Goal: Task Accomplishment & Management: Use online tool/utility

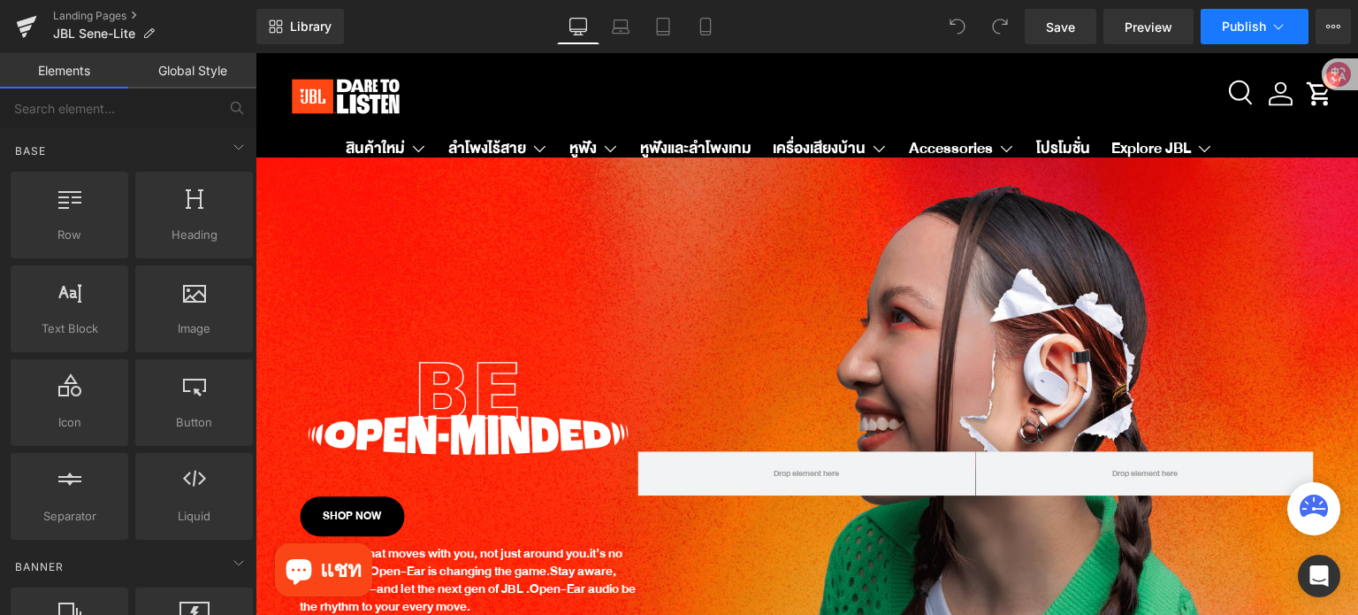
click at [1274, 31] on icon at bounding box center [1279, 27] width 18 height 18
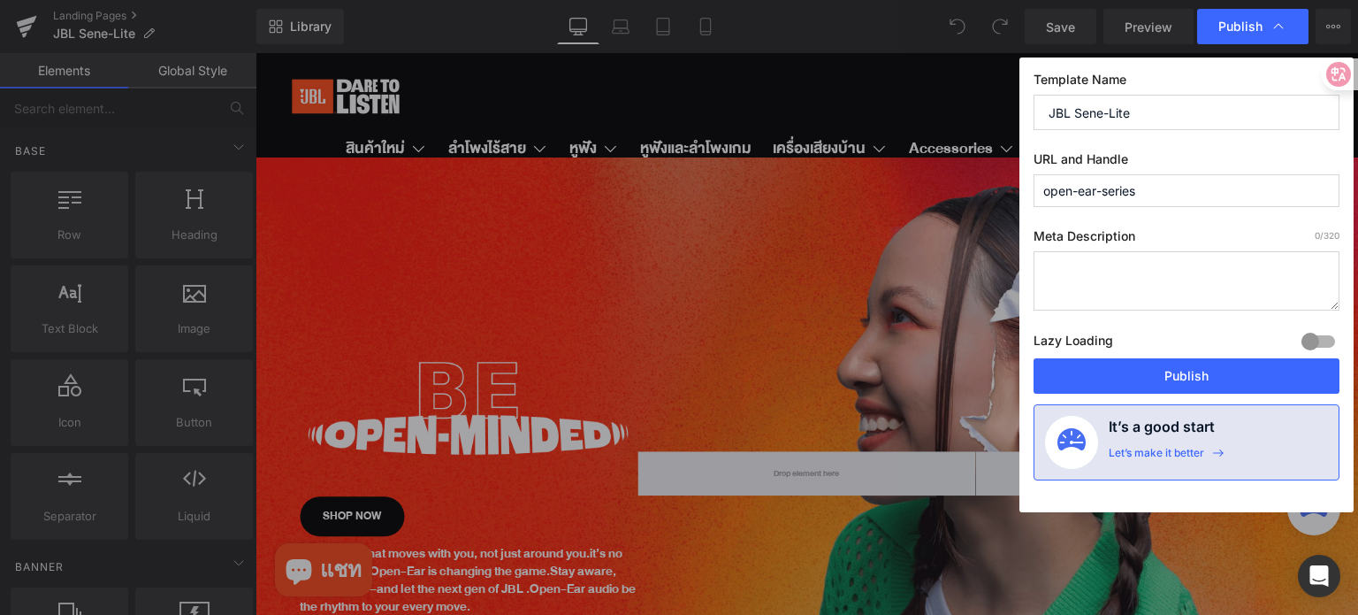
click at [1168, 195] on input "open-ear-series" at bounding box center [1187, 190] width 306 height 33
drag, startPoint x: 1168, startPoint y: 192, endPoint x: 1028, endPoint y: 187, distance: 140.7
click at [1028, 187] on div "Template Name JBL Sene-Lite URL and Handle open-ear-series Meta Description 0 /…" at bounding box center [1187, 284] width 334 height 455
click at [1152, 191] on input "open-ear-series" at bounding box center [1187, 190] width 306 height 33
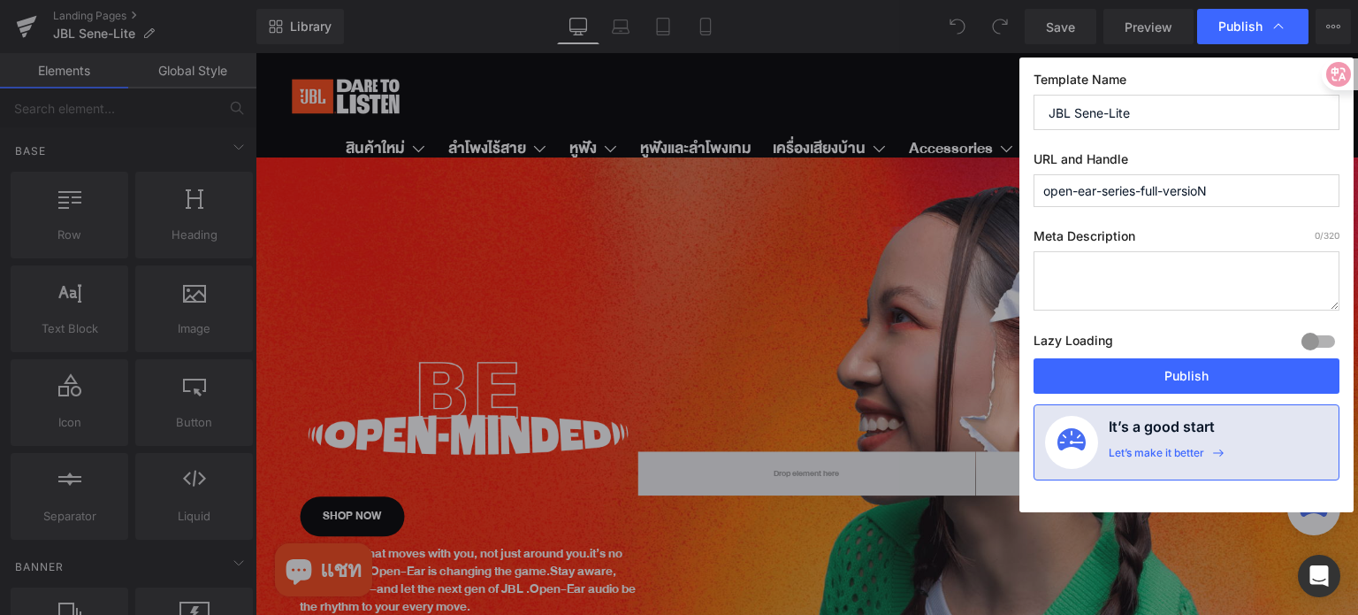
drag, startPoint x: 1137, startPoint y: 194, endPoint x: 1034, endPoint y: 201, distance: 103.7
click at [1034, 201] on input "open-ear-series-full-versioN" at bounding box center [1187, 190] width 306 height 33
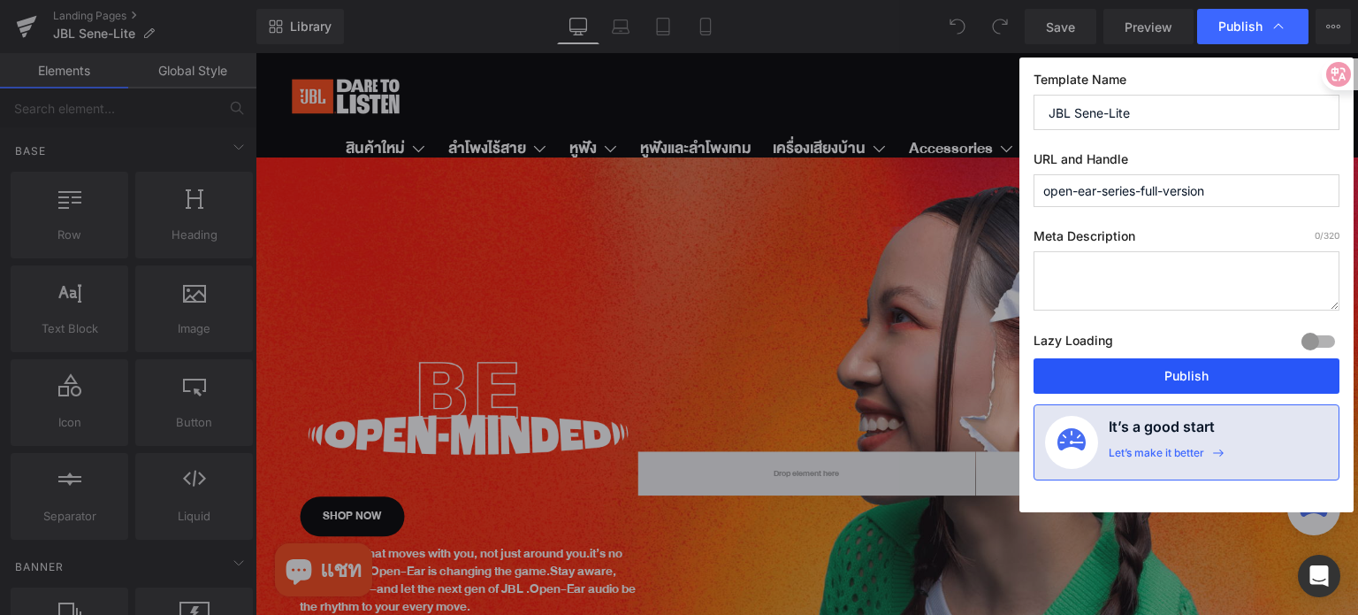
type input "open-ear-series-full-version"
drag, startPoint x: 1213, startPoint y: 384, endPoint x: 936, endPoint y: 322, distance: 284.5
click at [1213, 384] on button "Publish" at bounding box center [1187, 375] width 306 height 35
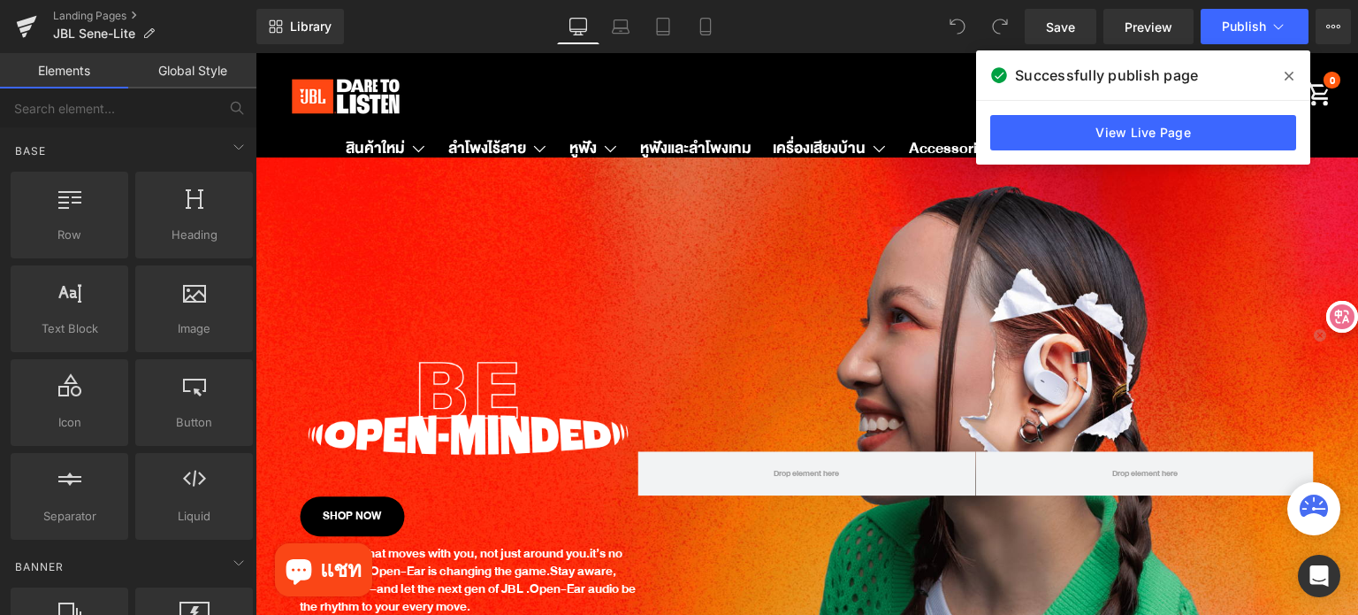
drag, startPoint x: 1088, startPoint y: 129, endPoint x: 1101, endPoint y: 264, distance: 135.1
click at [1357, 317] on div at bounding box center [1343, 317] width 32 height 32
click at [1291, 75] on icon at bounding box center [1289, 76] width 9 height 14
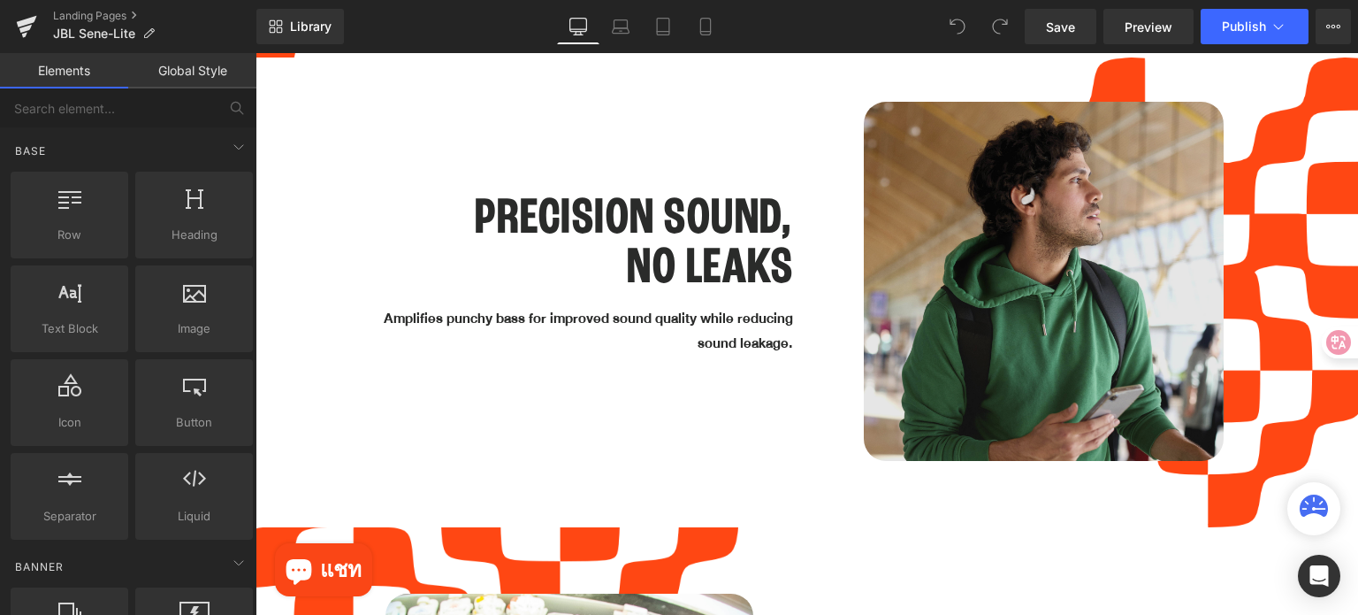
scroll to position [3007, 0]
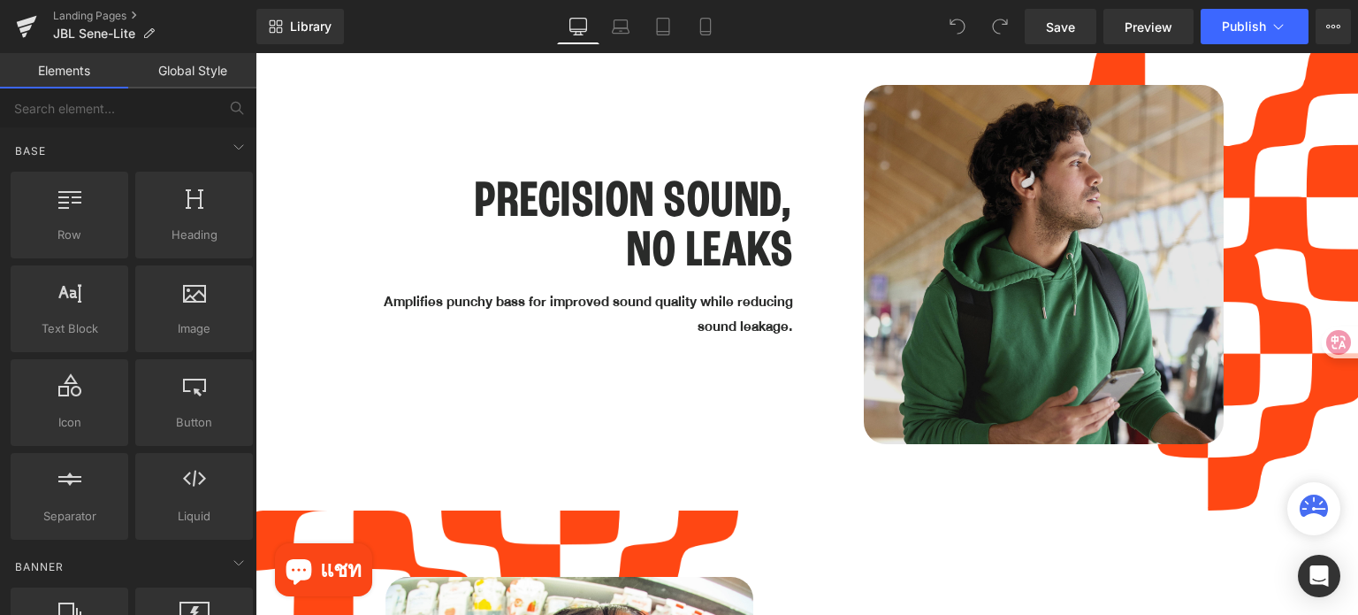
click at [975, 293] on img at bounding box center [1043, 264] width 359 height 359
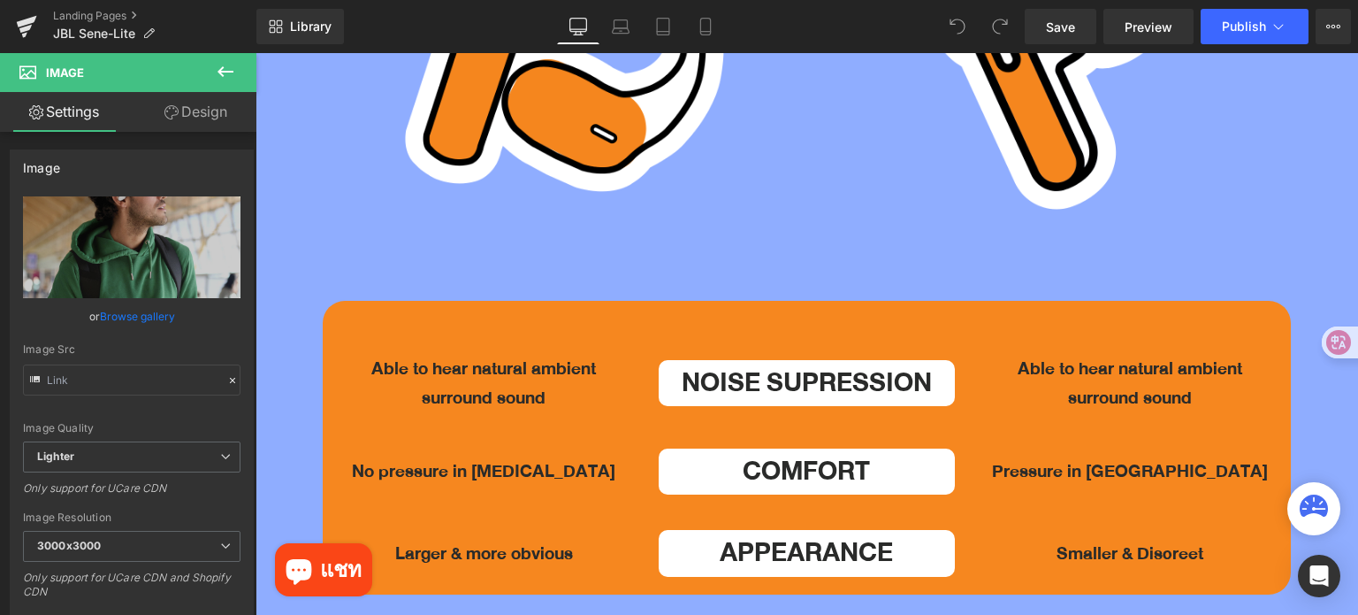
scroll to position [5395, 0]
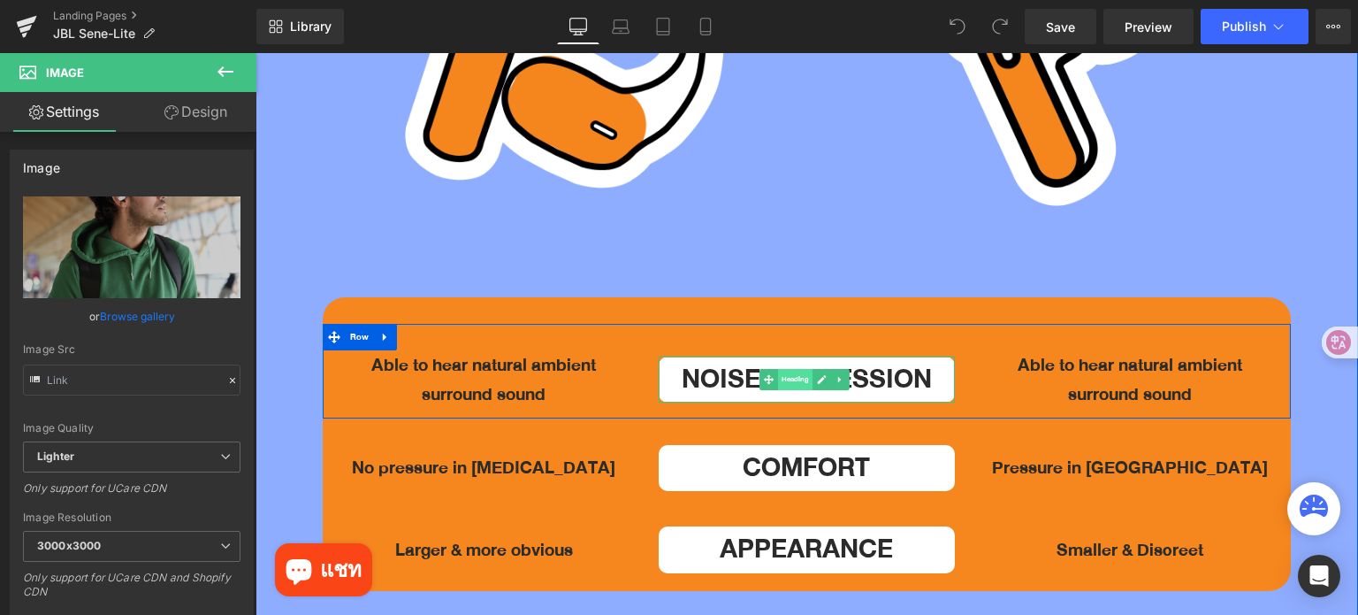
click at [792, 369] on span "Heading" at bounding box center [795, 379] width 34 height 21
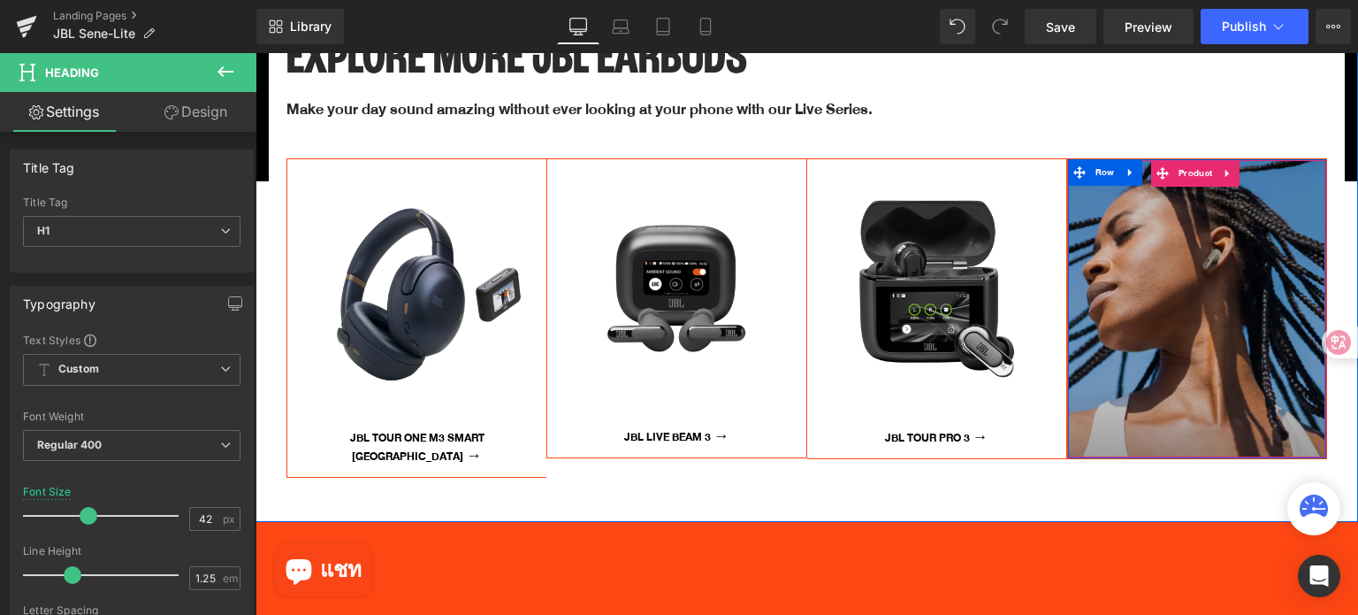
scroll to position [7429, 0]
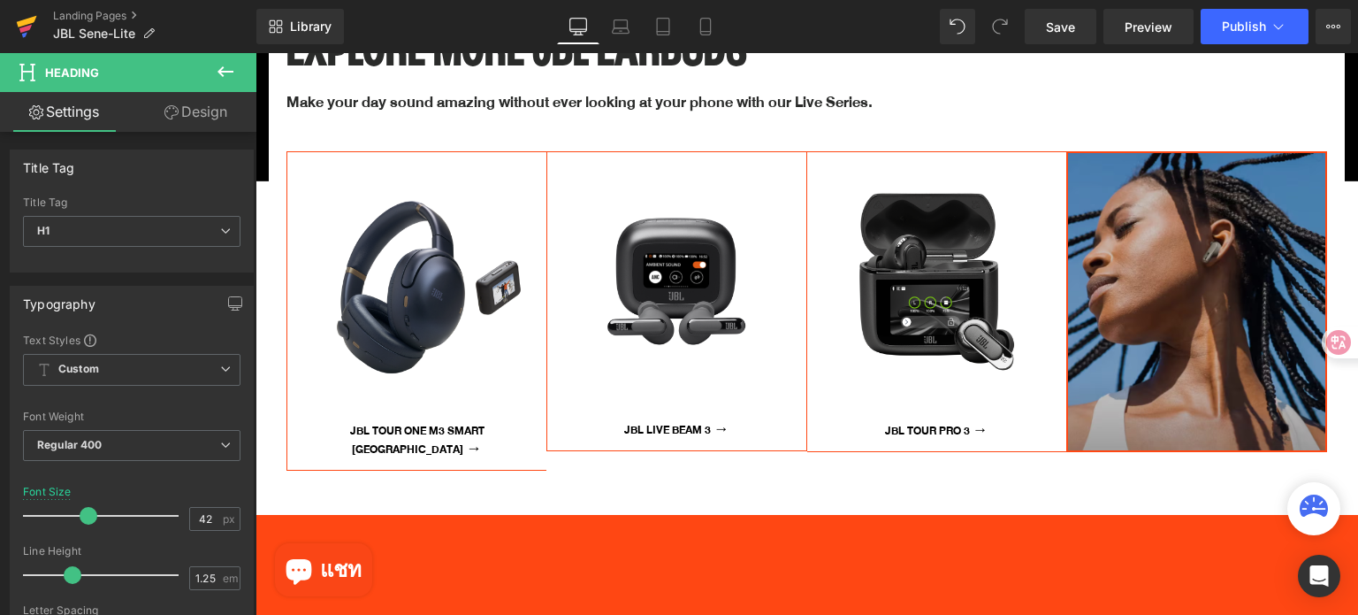
click at [28, 25] on icon at bounding box center [26, 26] width 21 height 44
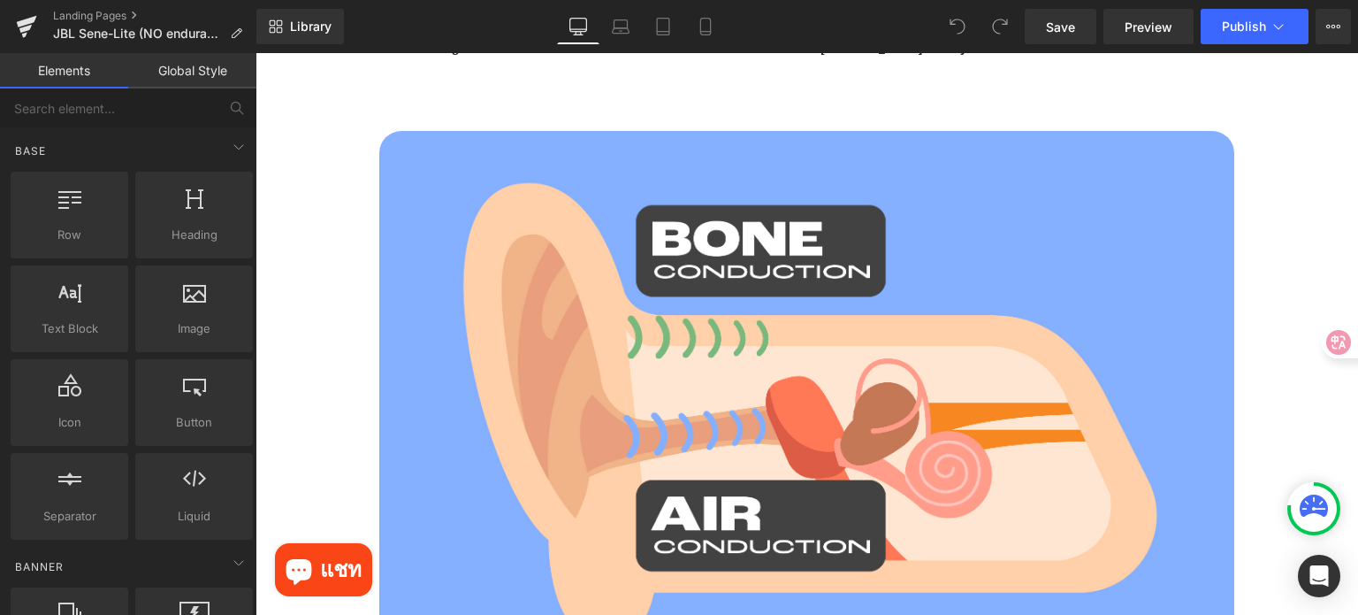
scroll to position [1769, 0]
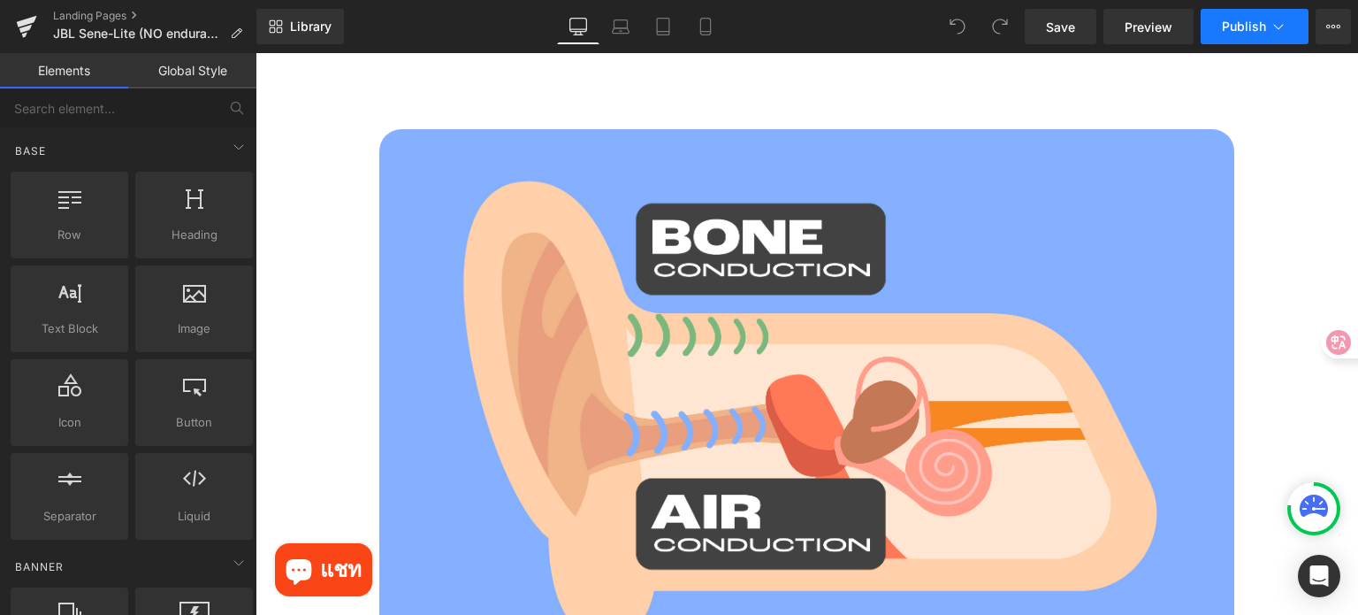
click at [1259, 11] on button "Publish" at bounding box center [1255, 26] width 108 height 35
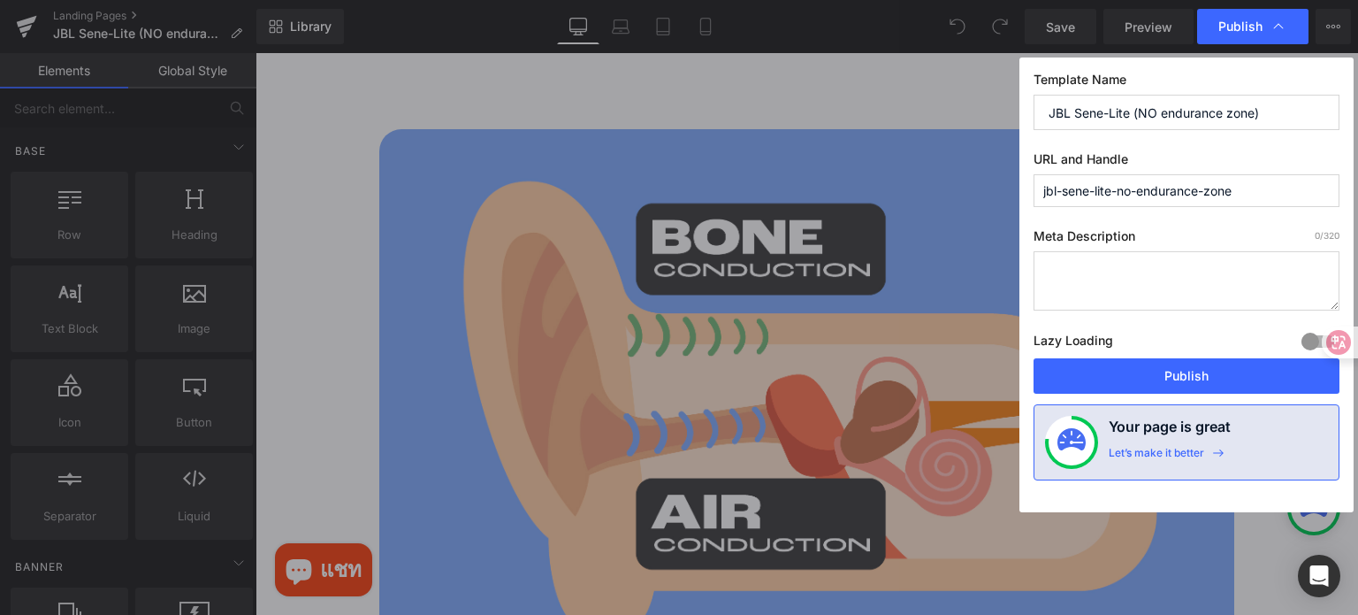
drag, startPoint x: 1254, startPoint y: 192, endPoint x: 920, endPoint y: 157, distance: 336.1
click at [920, 157] on div "Publish Template Name JBL Sene-Lite (NO endurance zone) URL and Handle jbl-sene…" at bounding box center [679, 307] width 1358 height 615
paste input "open-ear-series"
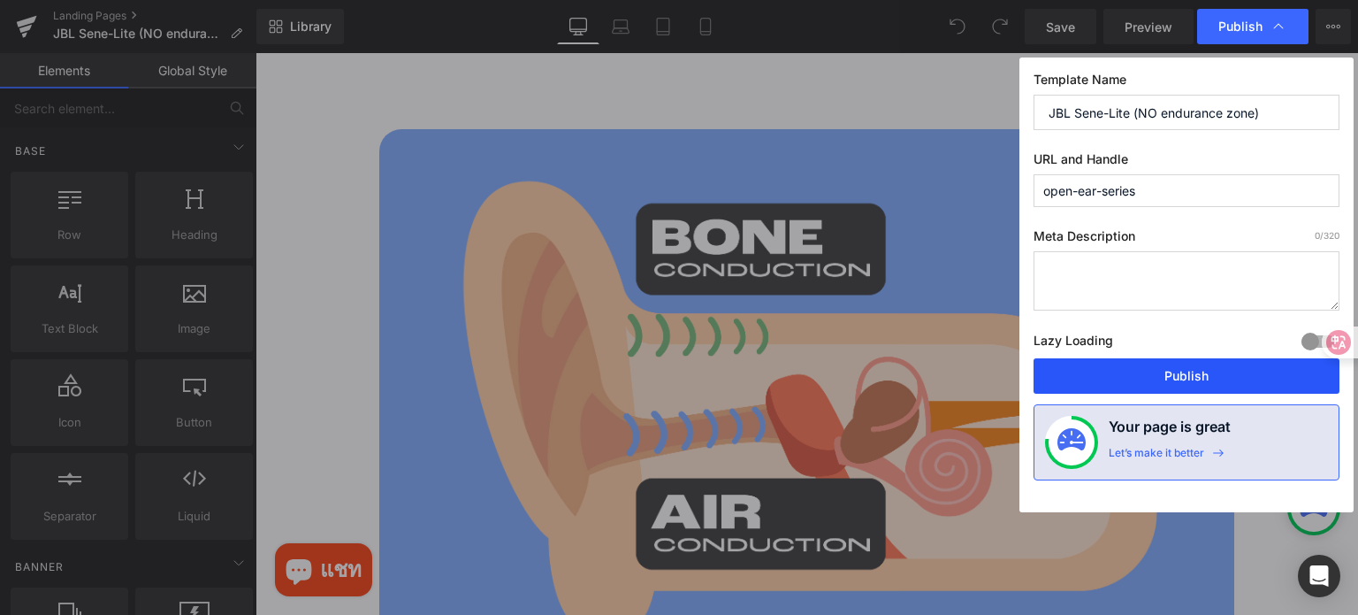
type input "open-ear-series"
click at [1110, 372] on button "Publish" at bounding box center [1187, 375] width 306 height 35
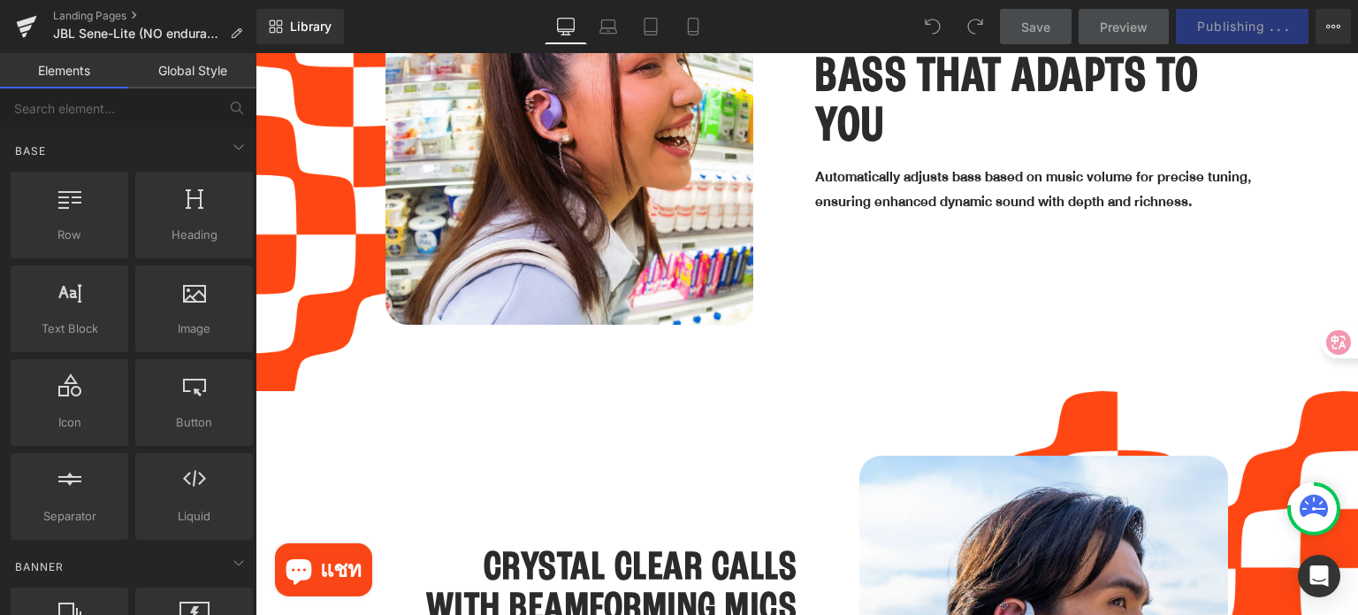
scroll to position [3980, 0]
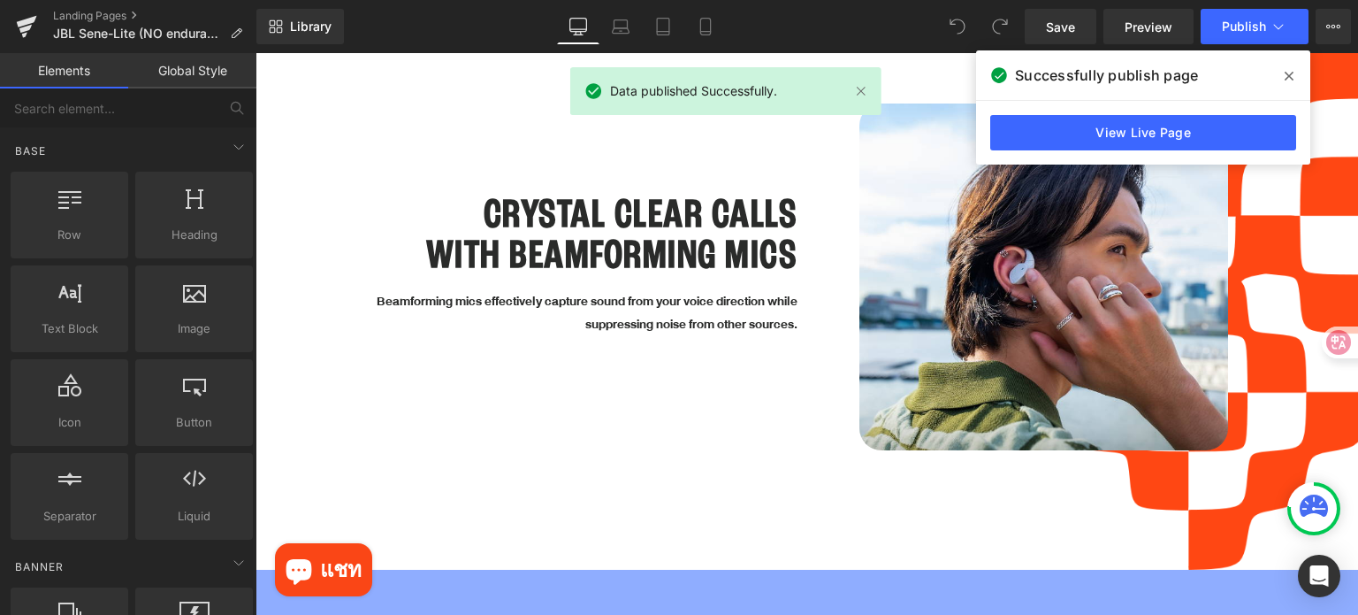
click at [1294, 75] on span at bounding box center [1289, 76] width 28 height 28
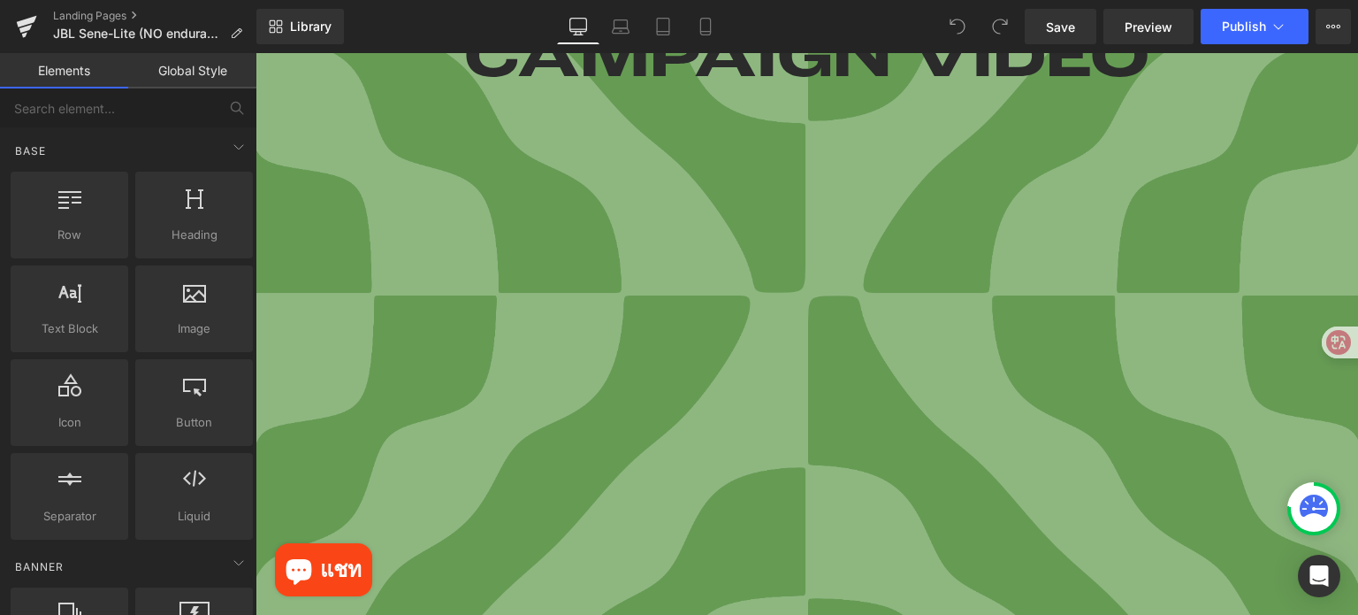
scroll to position [796, 0]
click at [710, 27] on icon at bounding box center [705, 27] width 10 height 17
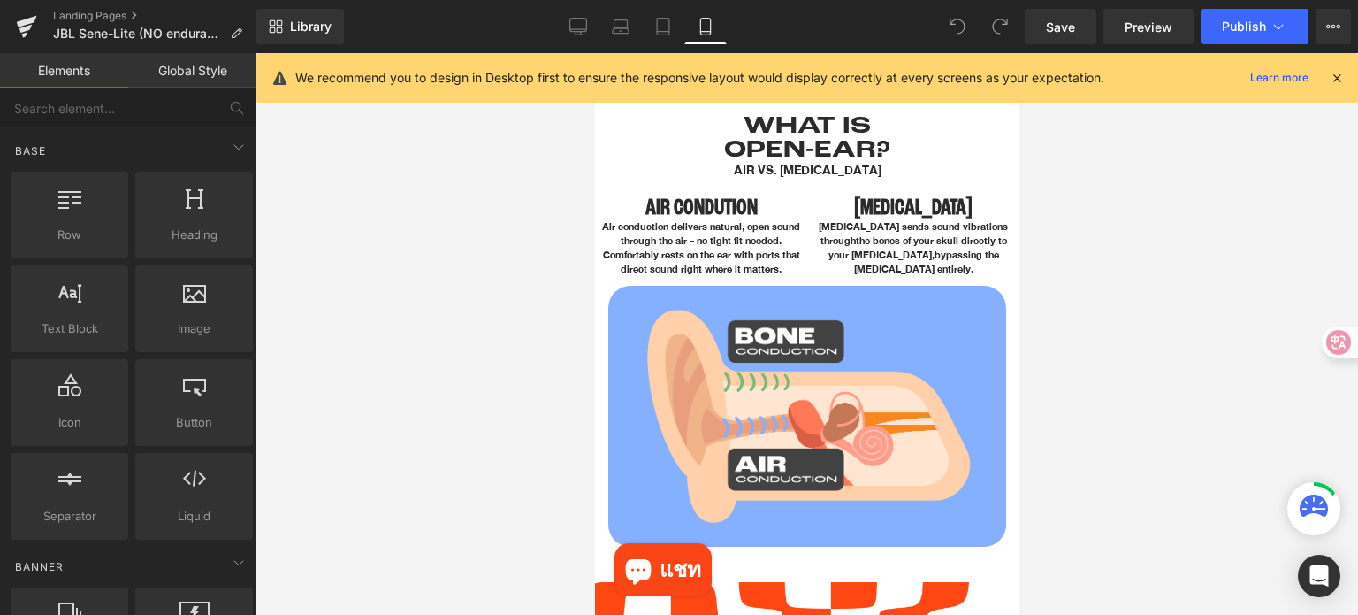
drag, startPoint x: 1333, startPoint y: 73, endPoint x: 266, endPoint y: 249, distance: 1080.9
click at [1333, 73] on icon at bounding box center [1337, 78] width 16 height 16
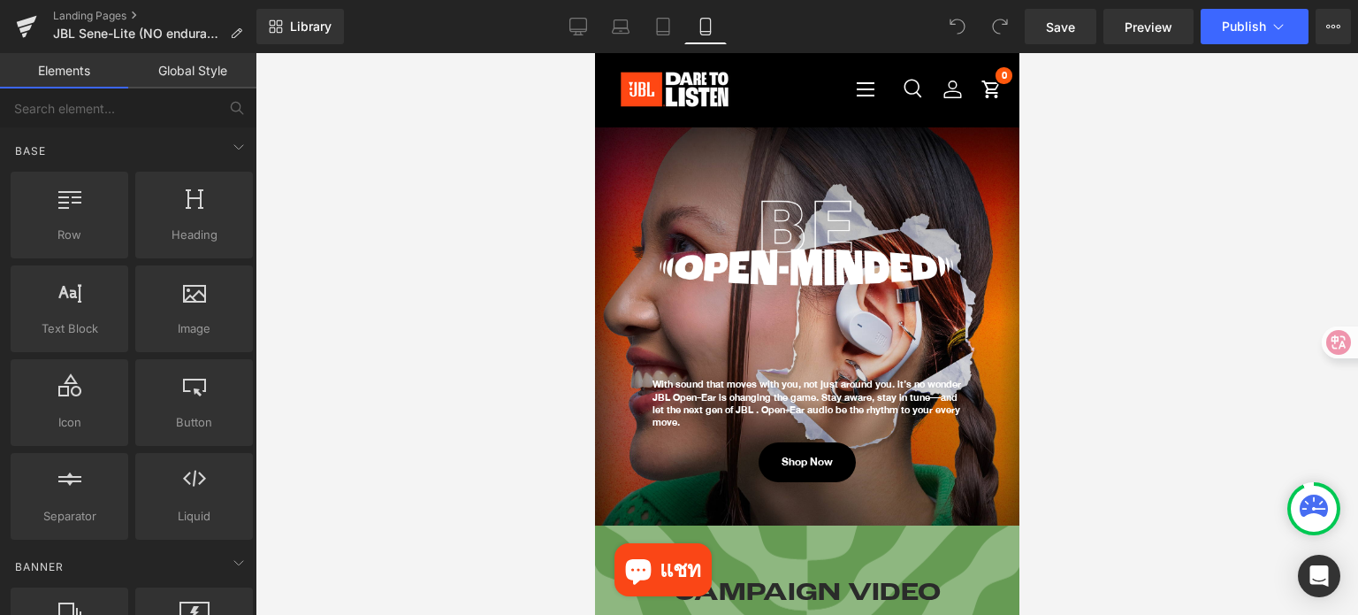
scroll to position [134, 0]
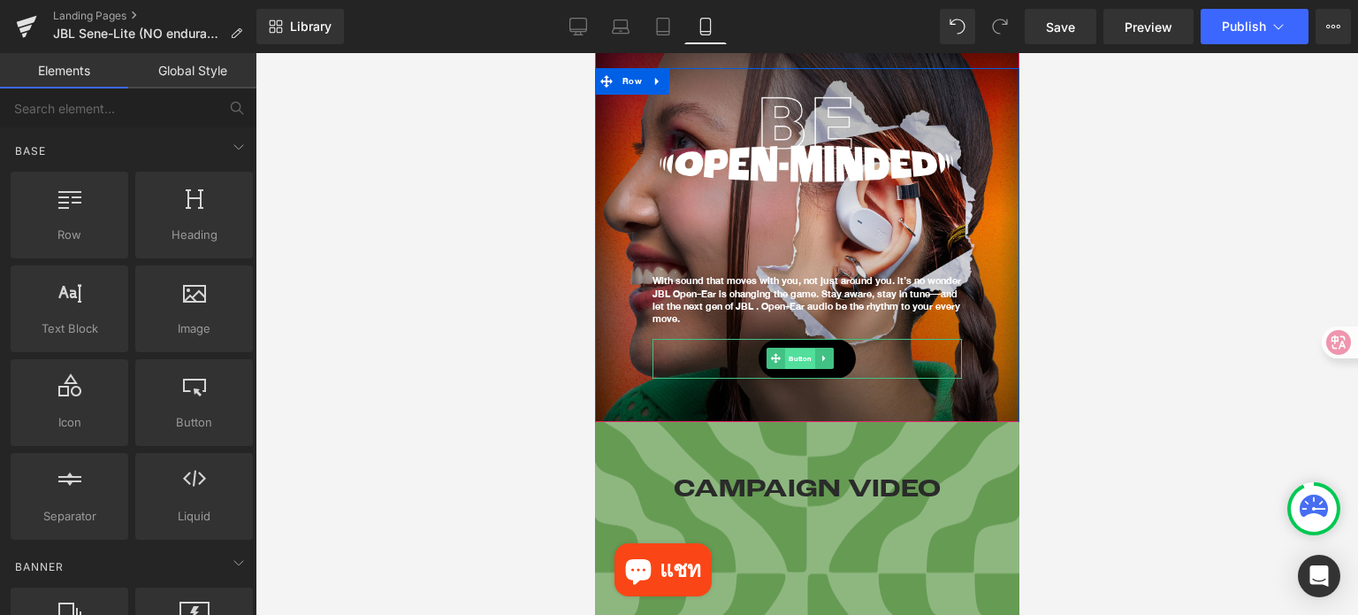
click at [797, 353] on span "Button" at bounding box center [799, 358] width 30 height 21
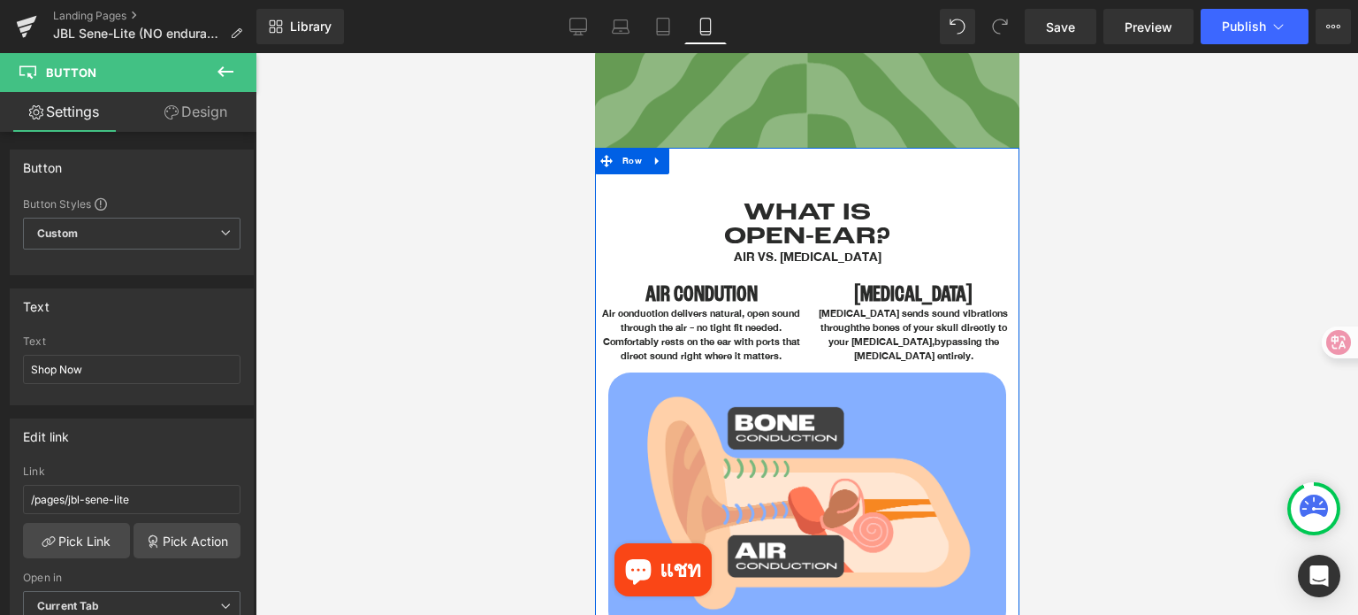
scroll to position [707, 0]
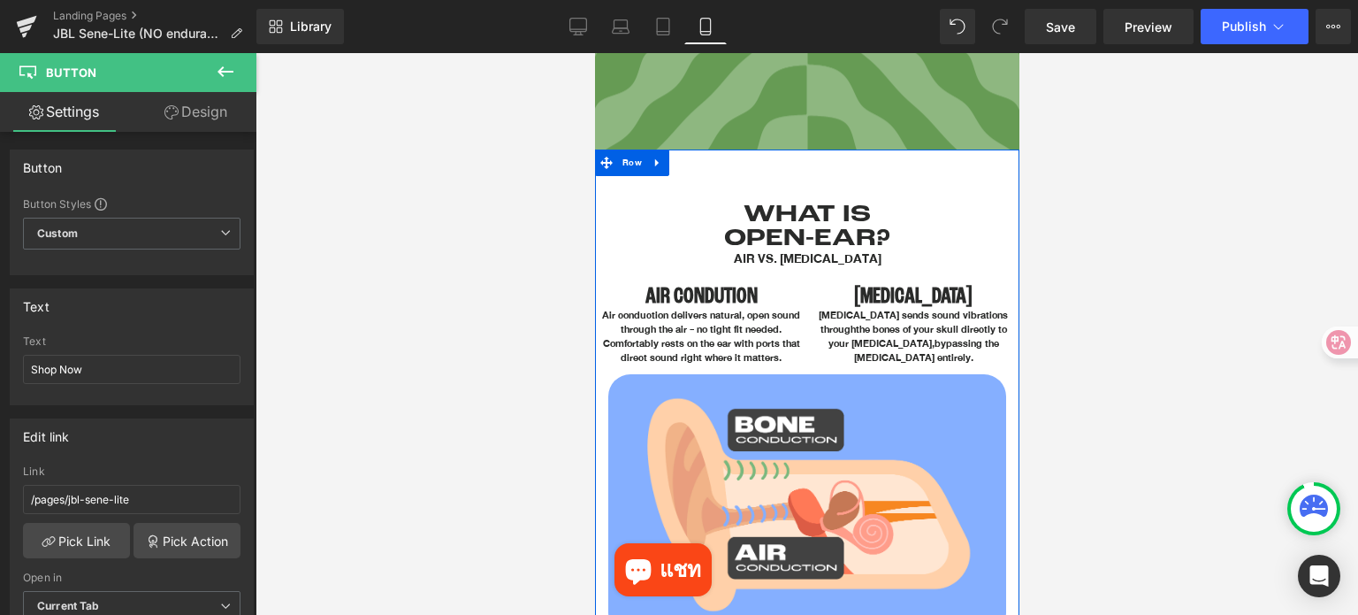
click at [690, 328] on div "Air conduction delivers natural, open sound through the air - no tight fit need…" at bounding box center [701, 336] width 202 height 57
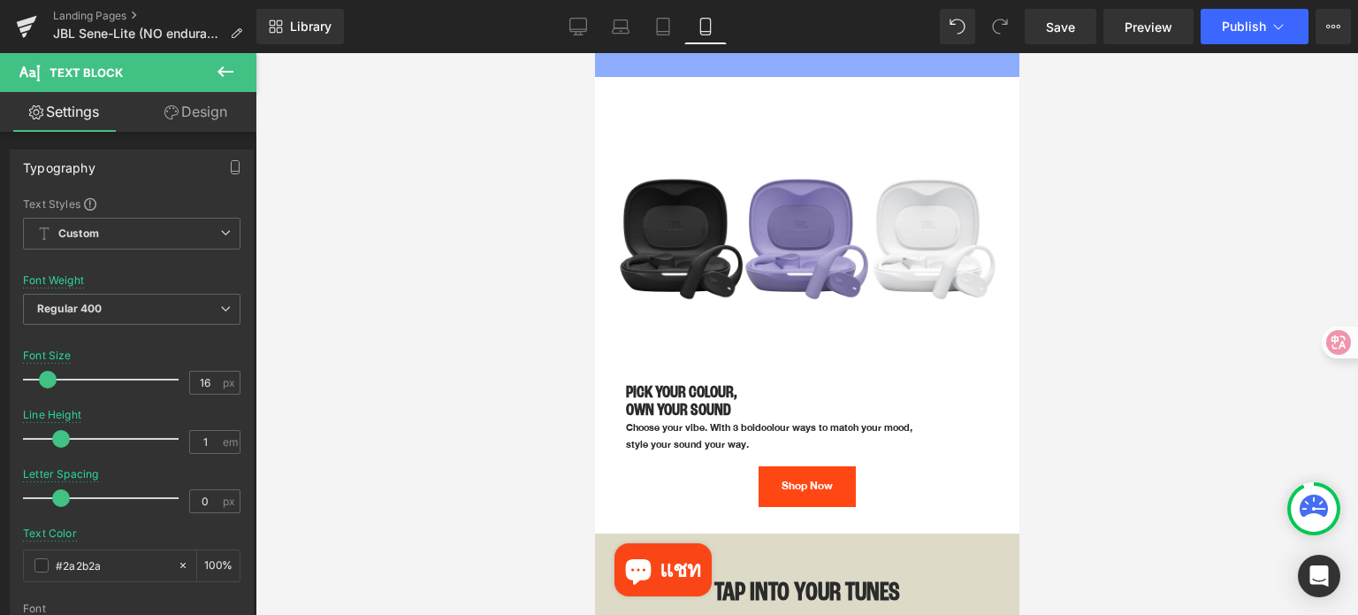
scroll to position [4068, 0]
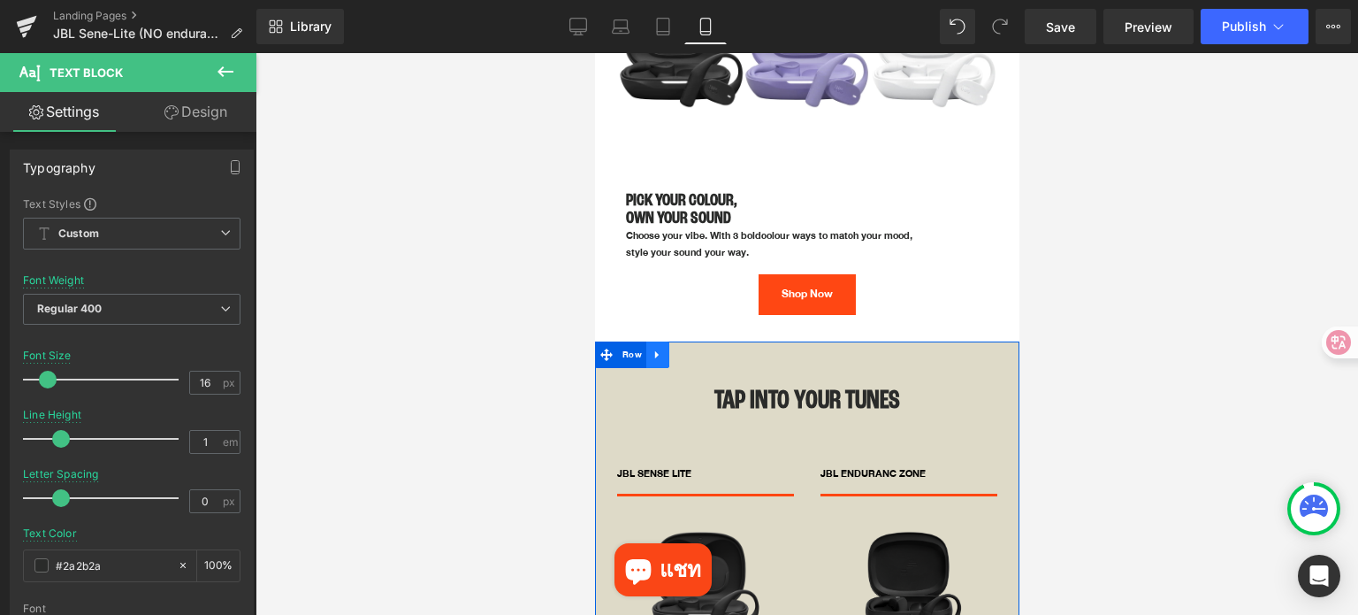
click at [652, 348] on icon at bounding box center [657, 354] width 12 height 13
click at [1075, 308] on div at bounding box center [807, 334] width 1103 height 562
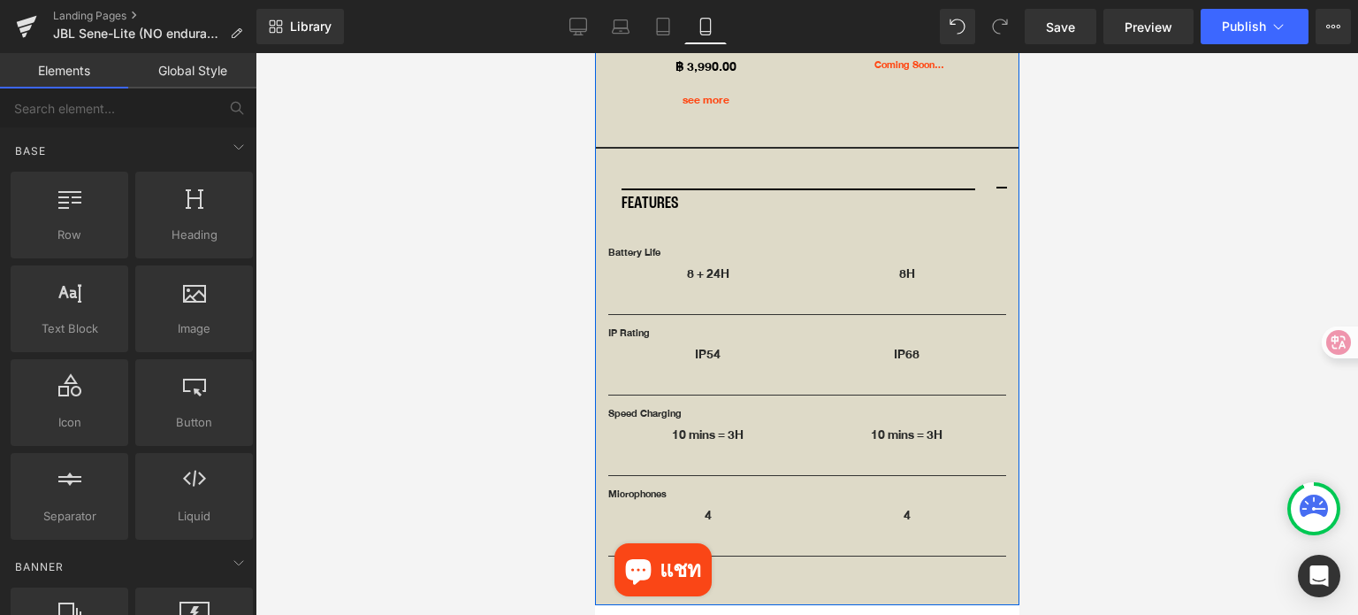
scroll to position [4156, 0]
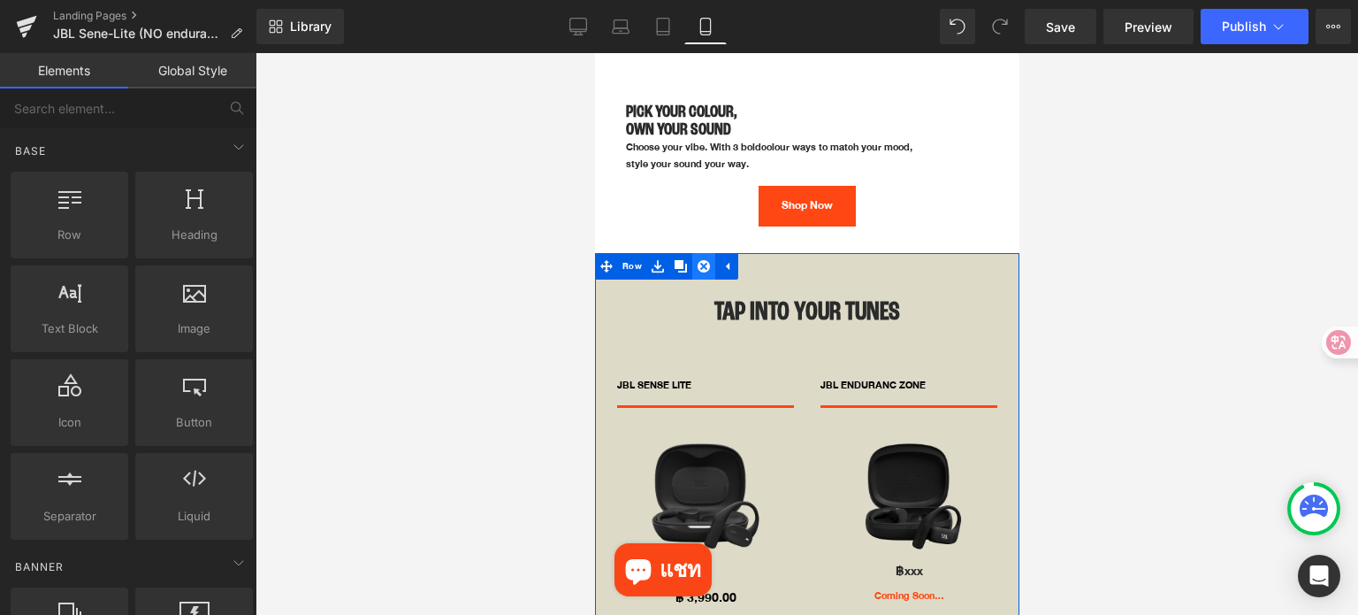
click at [705, 260] on icon at bounding box center [703, 266] width 12 height 12
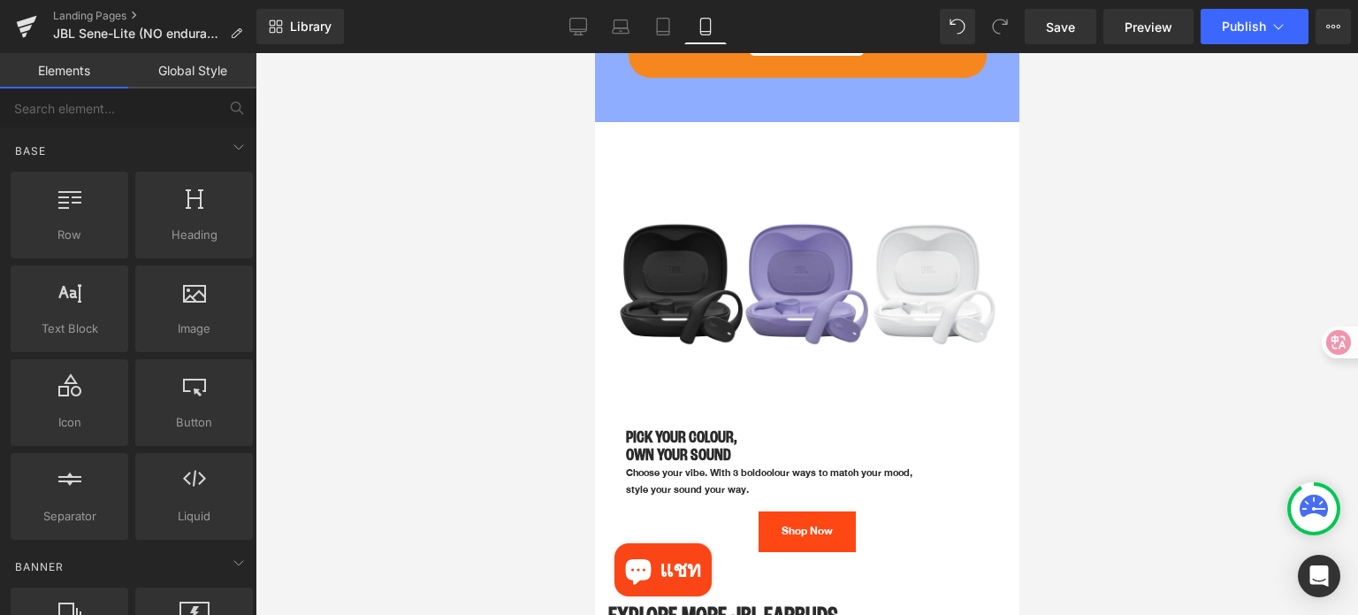
scroll to position [3980, 0]
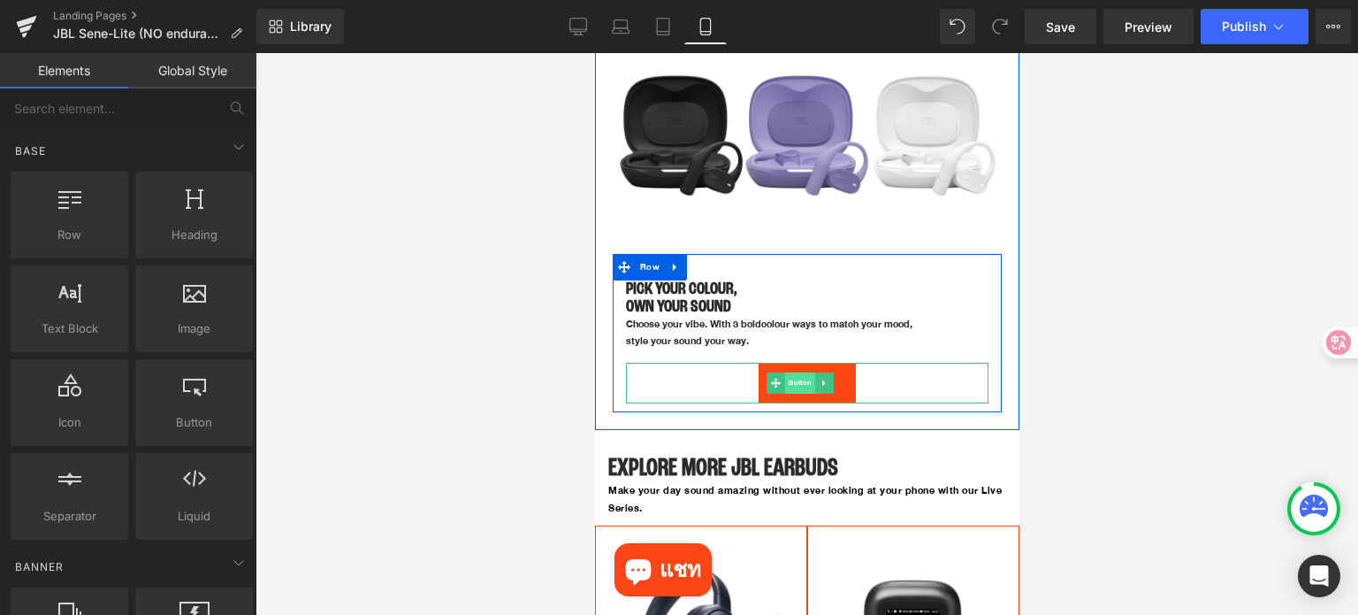
click at [798, 372] on span "Button" at bounding box center [799, 382] width 30 height 21
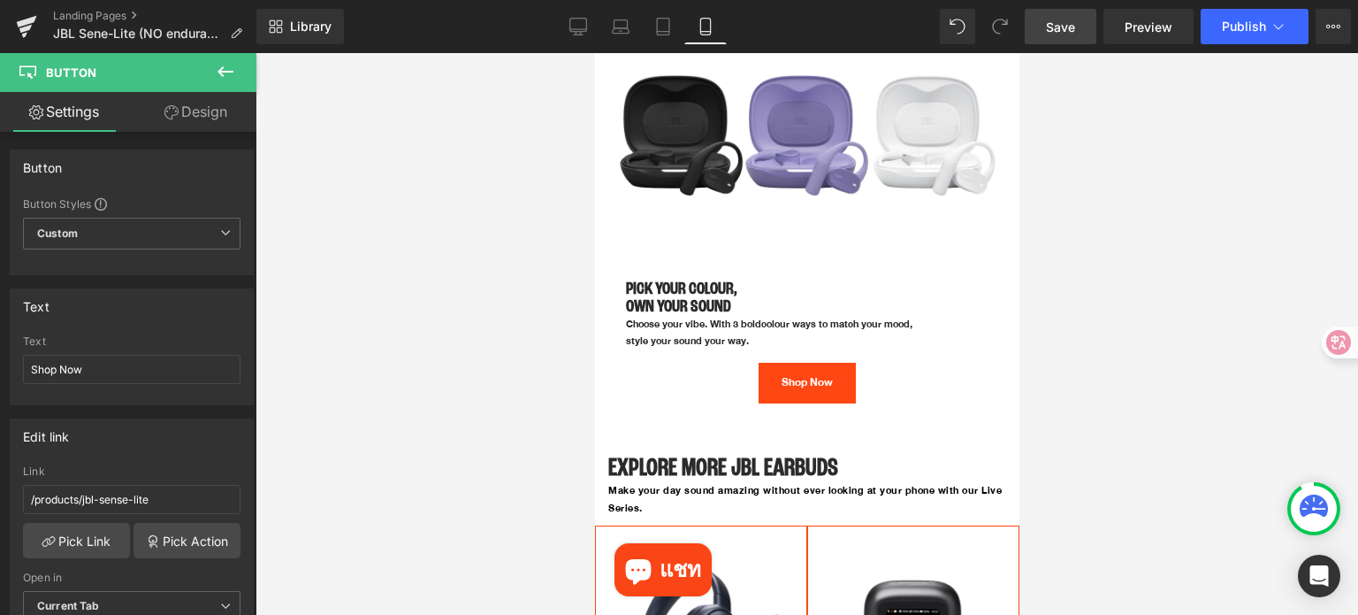
click at [1065, 25] on span "Save" at bounding box center [1060, 27] width 29 height 19
click at [1216, 271] on div at bounding box center [807, 334] width 1103 height 562
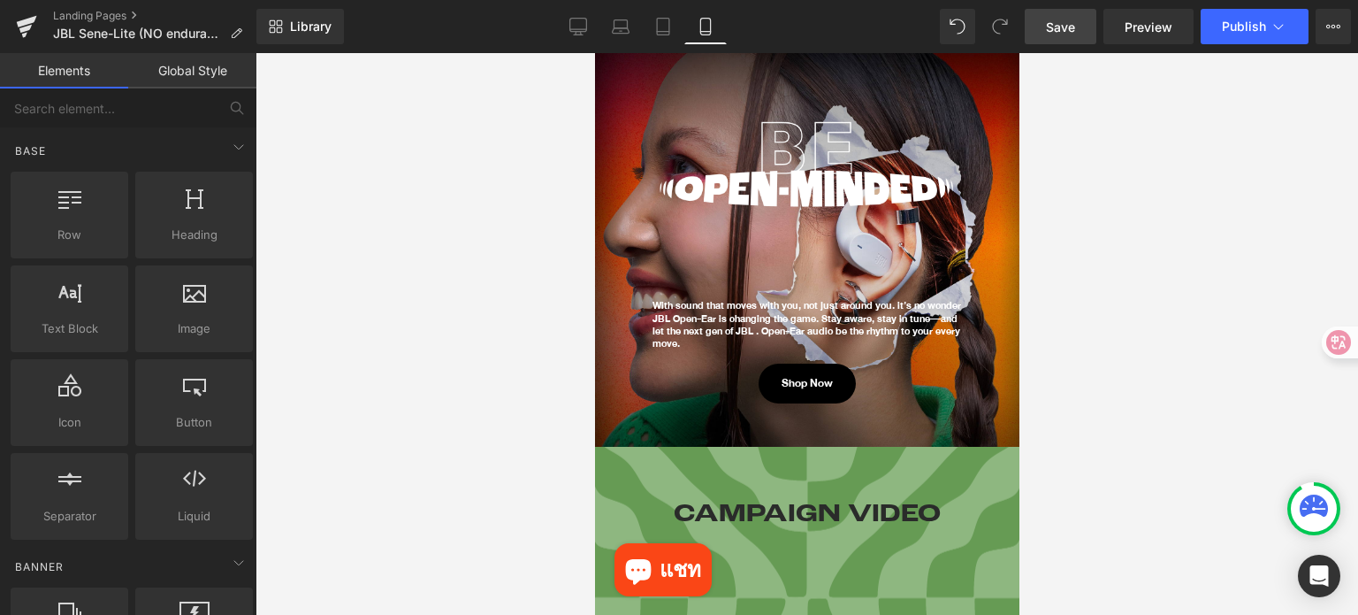
scroll to position [0, 0]
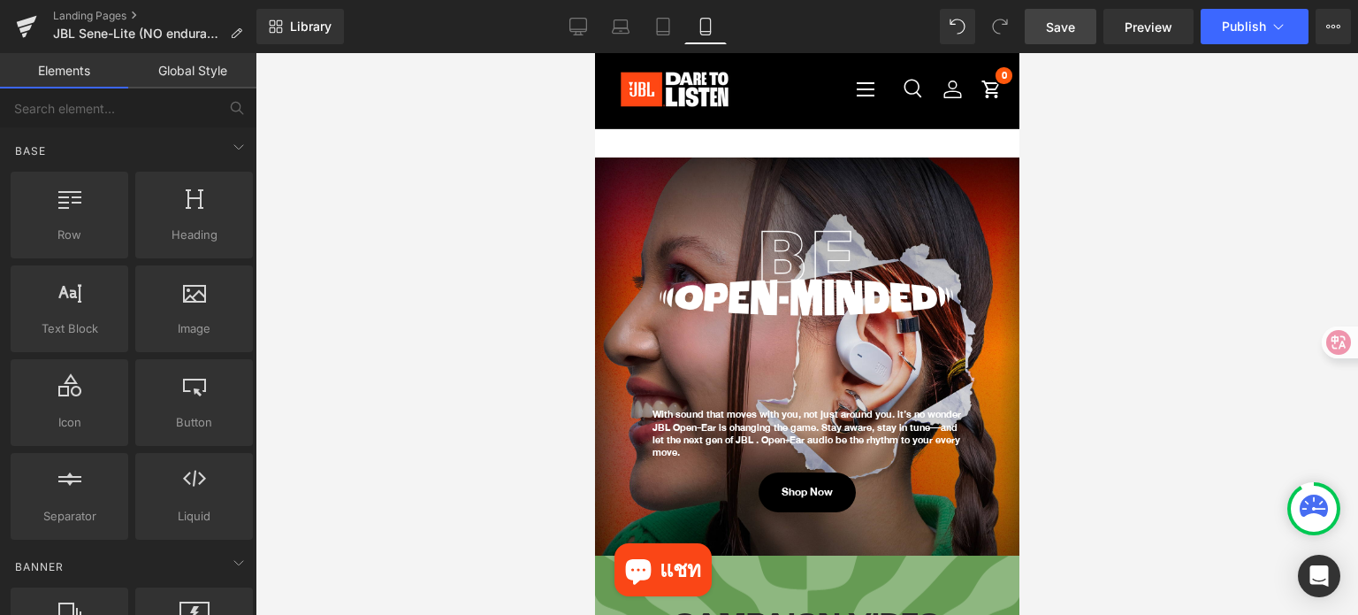
click at [1051, 28] on span "Save" at bounding box center [1060, 27] width 29 height 19
click at [1090, 296] on div at bounding box center [807, 334] width 1103 height 562
click at [1174, 280] on div at bounding box center [807, 334] width 1103 height 562
click at [1102, 302] on div at bounding box center [807, 334] width 1103 height 562
click at [646, 27] on link "Tablet" at bounding box center [663, 26] width 42 height 35
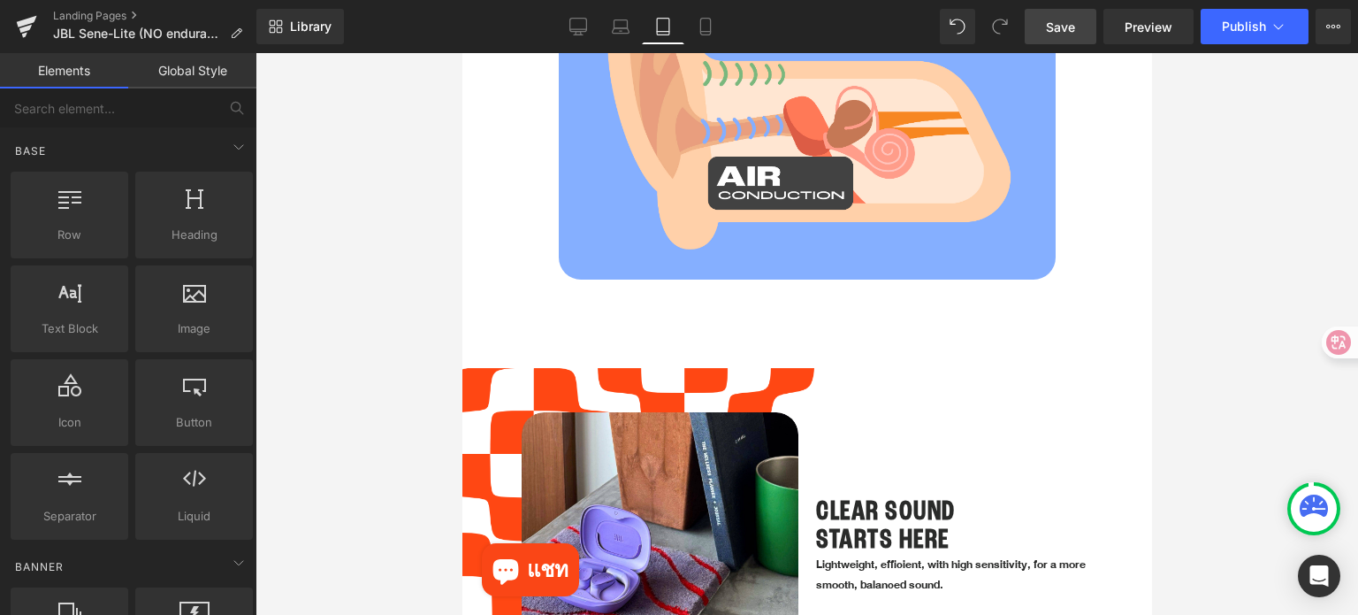
scroll to position [1519, 0]
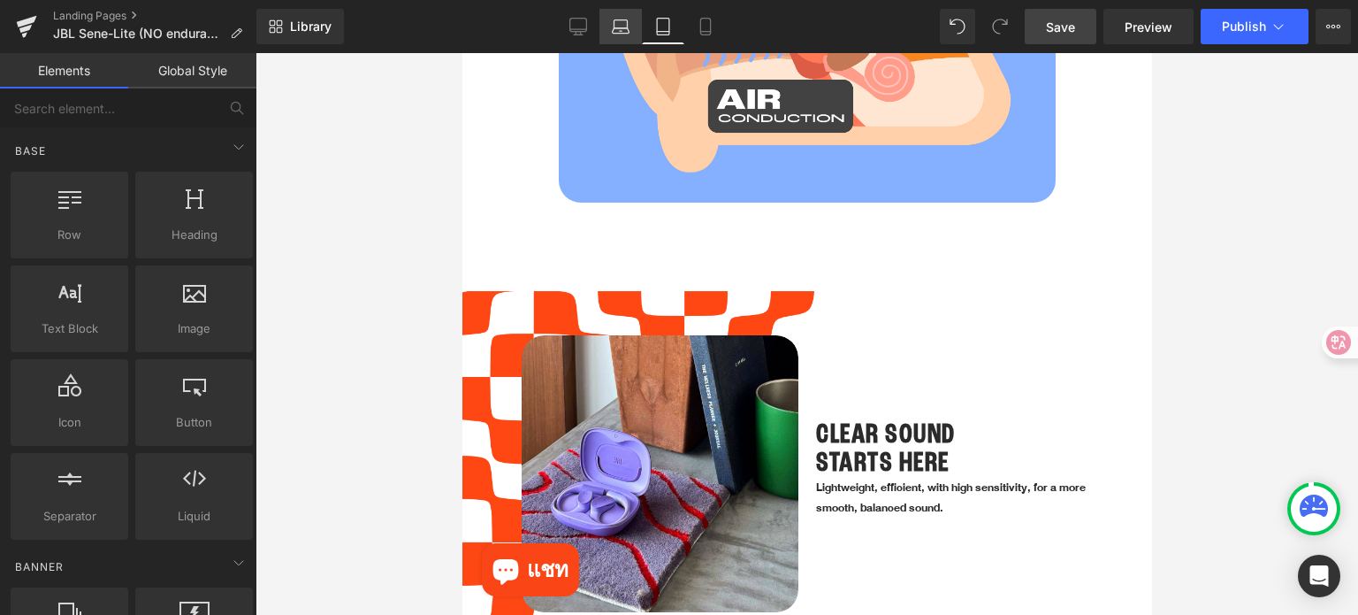
click at [616, 27] on icon at bounding box center [621, 27] width 18 height 18
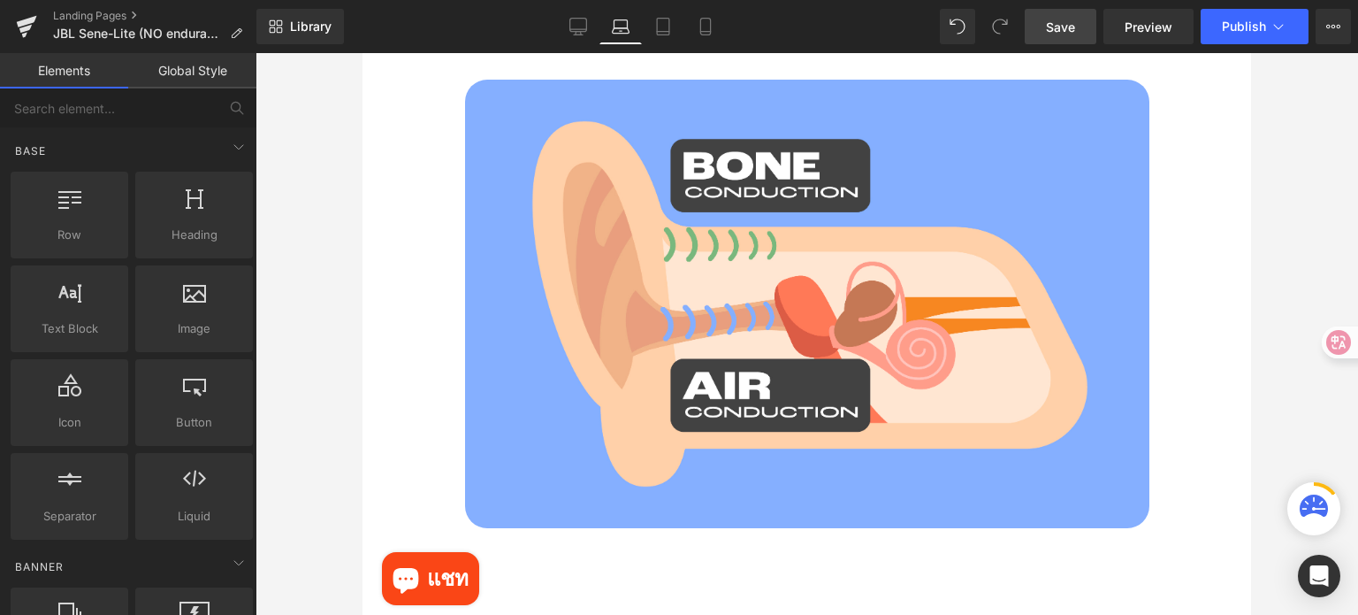
scroll to position [2062, 0]
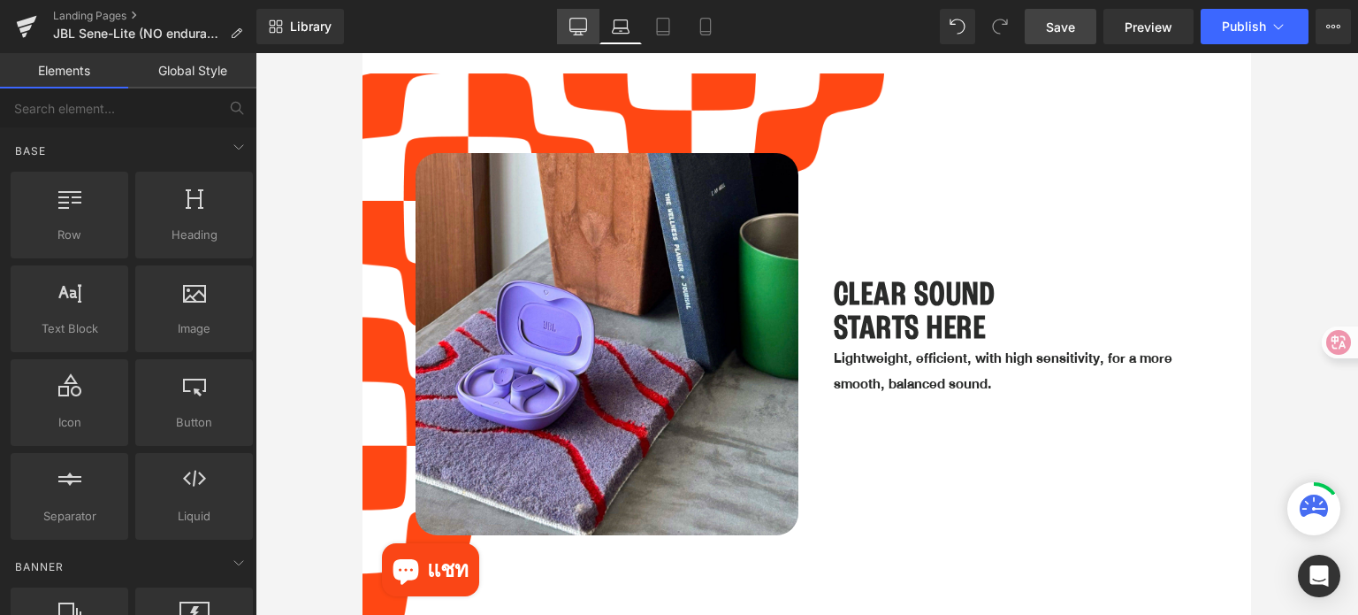
click at [585, 30] on icon at bounding box center [579, 27] width 18 height 18
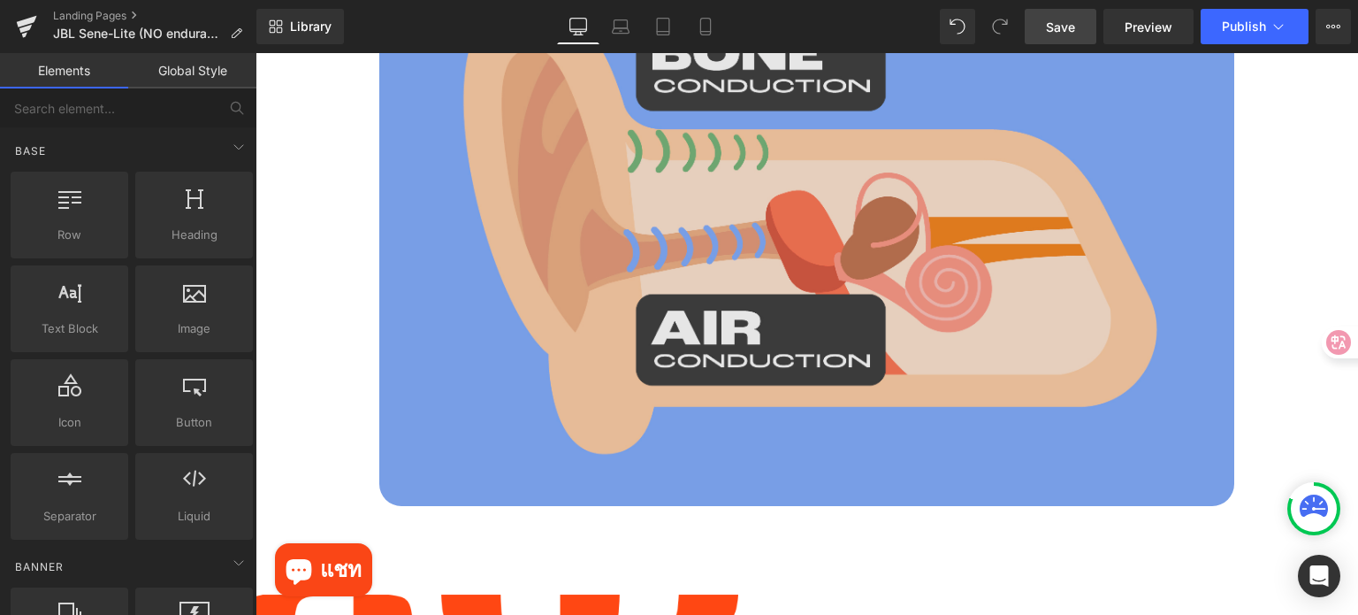
scroll to position [1907, 0]
